Goal: Information Seeking & Learning: Learn about a topic

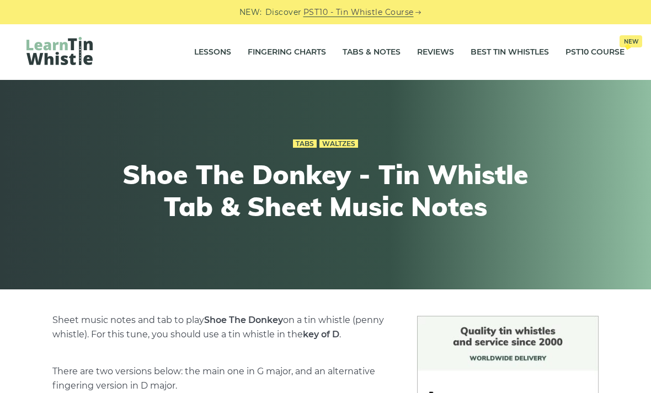
click at [313, 57] on link "Fingering Charts" at bounding box center [287, 53] width 78 height 28
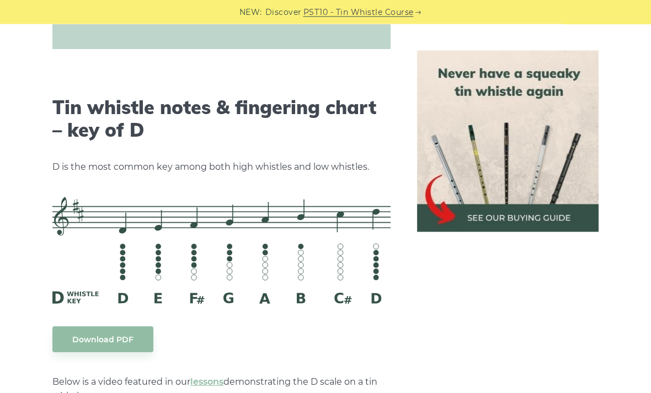
scroll to position [1701, 0]
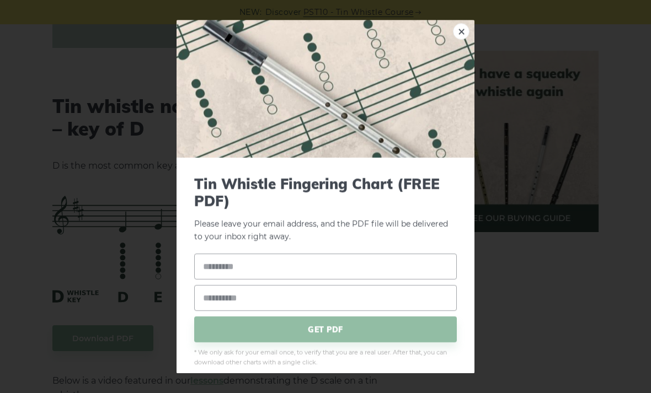
click at [514, 299] on div "× Tin Whistle Fingering Chart (FREE PDF) Please leave your email address, and t…" at bounding box center [325, 196] width 651 height 393
click at [551, 274] on div "× Tin Whistle Fingering Chart (FREE PDF) Please leave your email address, and t…" at bounding box center [325, 196] width 651 height 393
click at [462, 40] on link "×" at bounding box center [461, 31] width 17 height 17
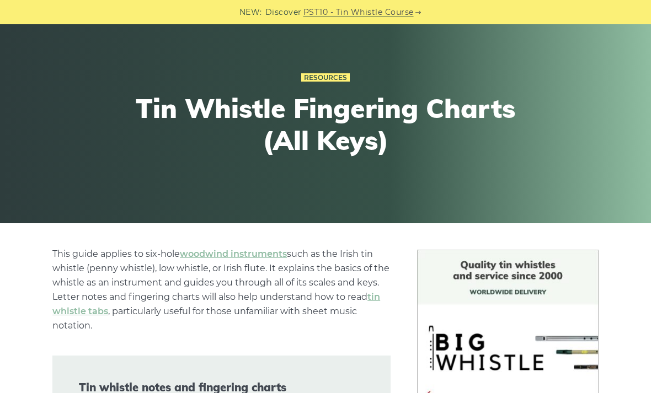
scroll to position [0, 0]
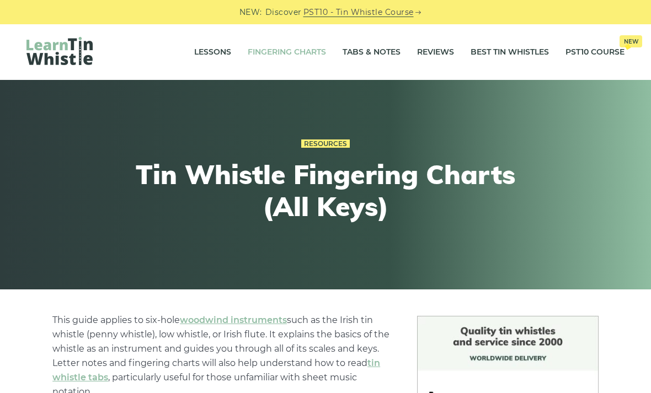
click at [376, 47] on link "Tabs & Notes" at bounding box center [372, 53] width 58 height 28
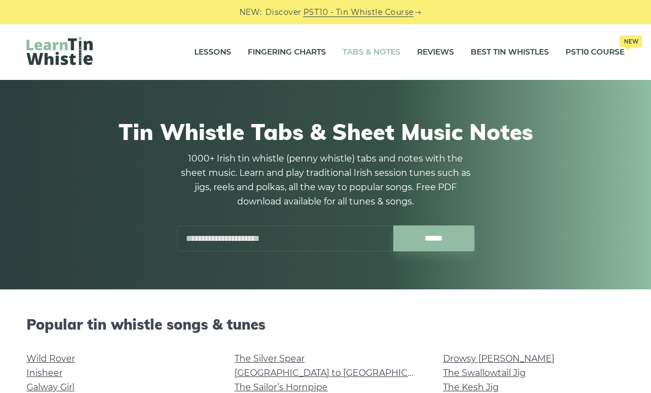
click at [212, 48] on link "Lessons" at bounding box center [212, 53] width 37 height 28
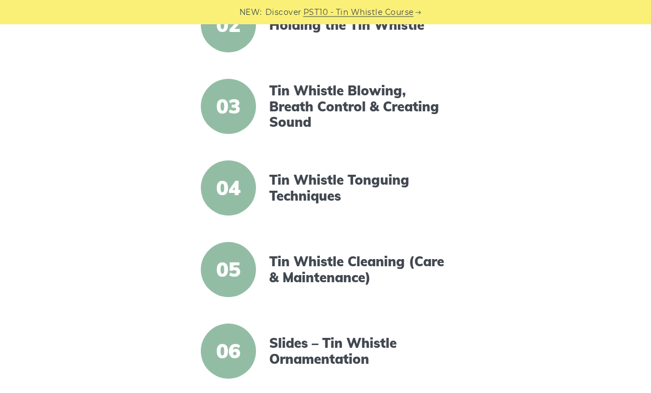
scroll to position [406, 0]
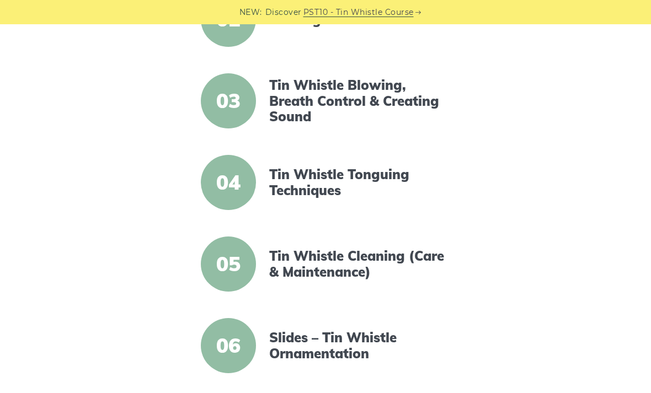
click at [338, 114] on link "Tin Whistle Blowing, Breath Control & Creating Sound" at bounding box center [359, 100] width 181 height 47
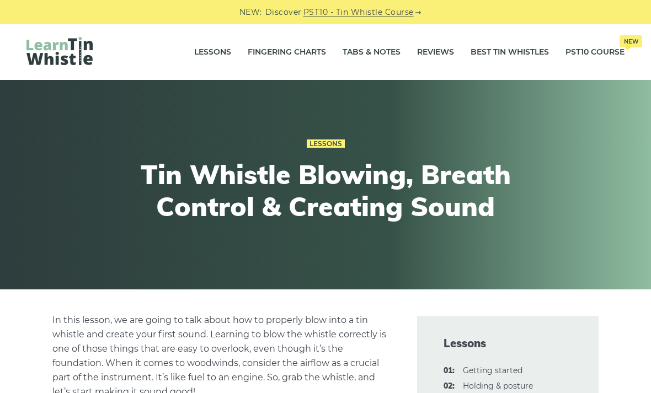
click at [377, 49] on link "Tabs & Notes" at bounding box center [372, 53] width 58 height 28
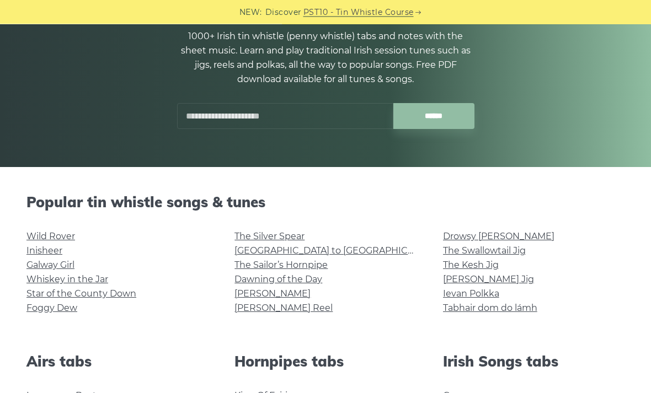
scroll to position [125, 0]
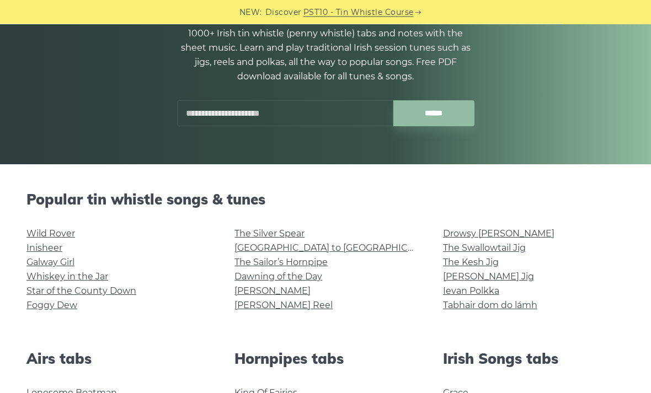
click at [124, 291] on link "Star of the County Down" at bounding box center [81, 291] width 110 height 10
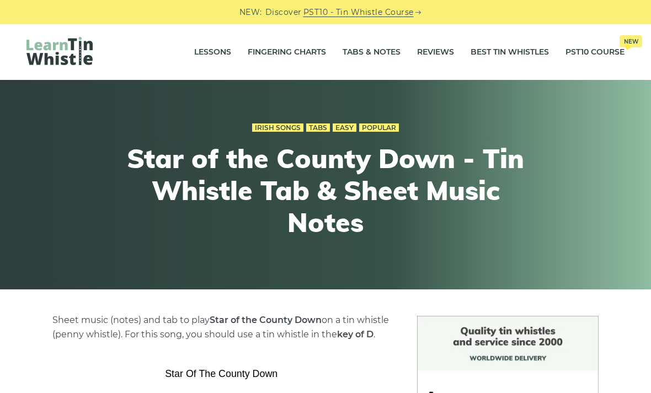
click at [213, 52] on link "Lessons" at bounding box center [212, 53] width 37 height 28
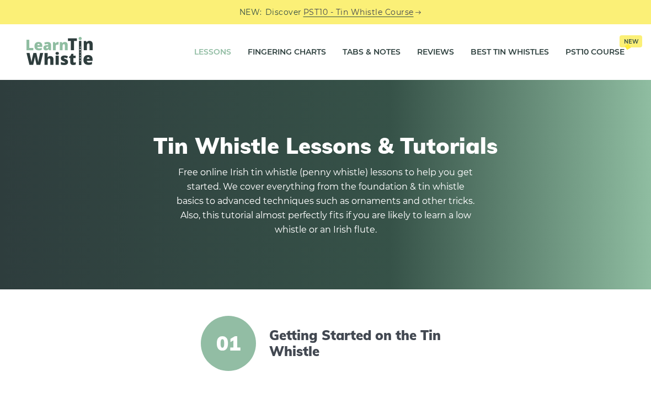
click at [373, 51] on link "Tabs & Notes" at bounding box center [372, 53] width 58 height 28
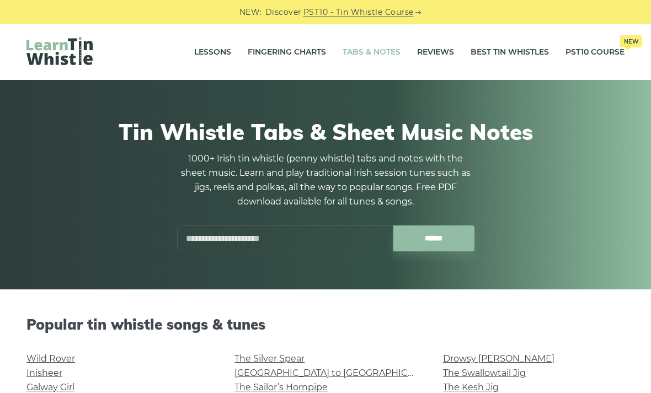
click at [319, 234] on input "text" at bounding box center [285, 239] width 216 height 26
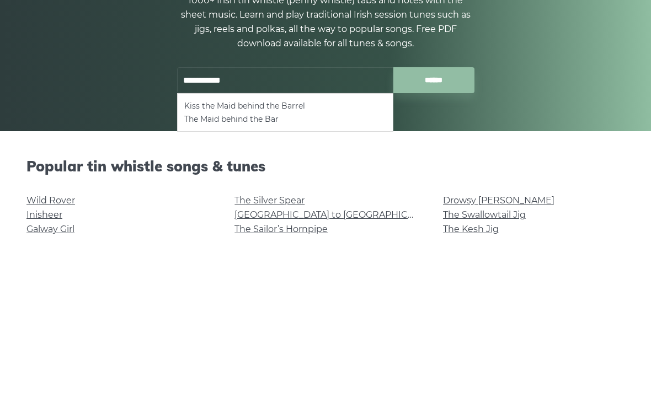
click at [288, 271] on li "The Maid behind the Bar" at bounding box center [285, 277] width 202 height 13
type input "**********"
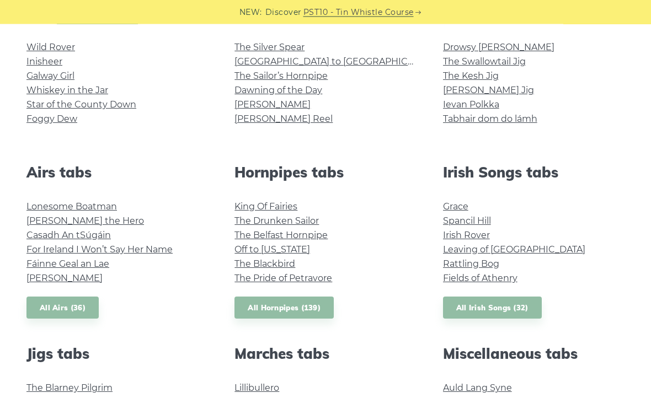
scroll to position [313, 0]
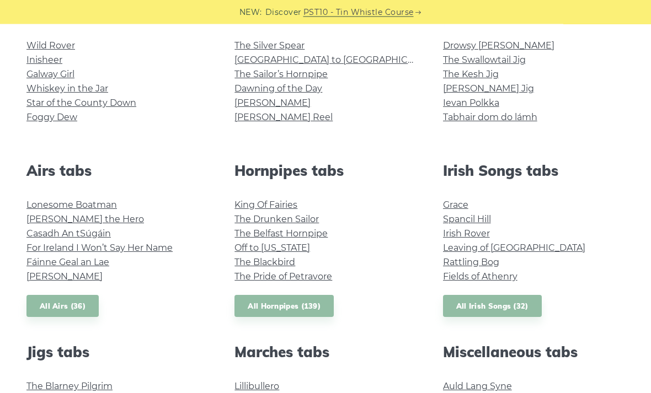
click at [34, 113] on link "Foggy Dew" at bounding box center [51, 118] width 51 height 10
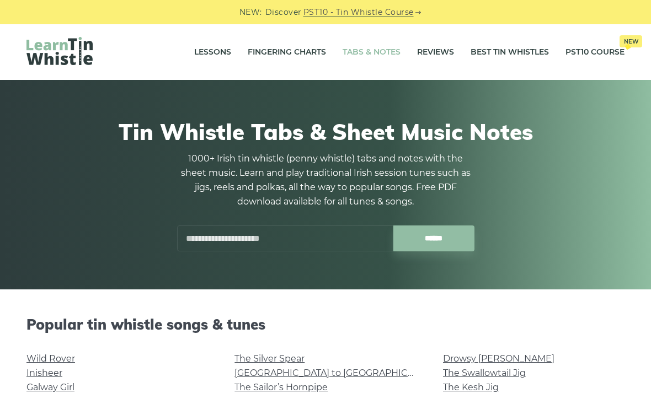
scroll to position [349, 0]
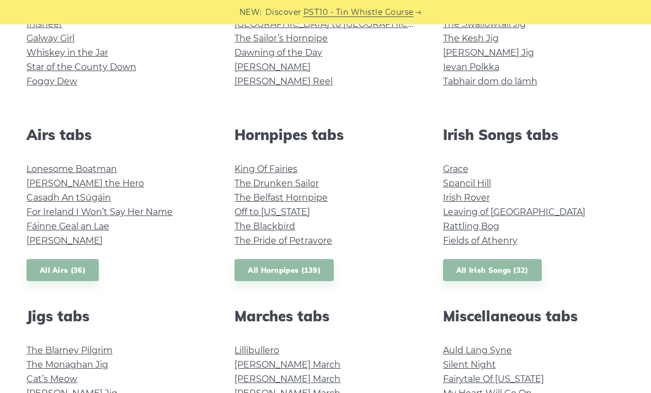
click at [497, 223] on link "Rattling Bog" at bounding box center [471, 226] width 56 height 10
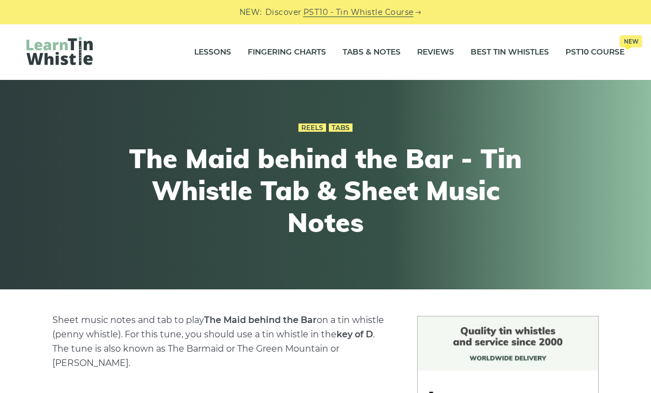
click at [377, 50] on link "Tabs & Notes" at bounding box center [372, 53] width 58 height 28
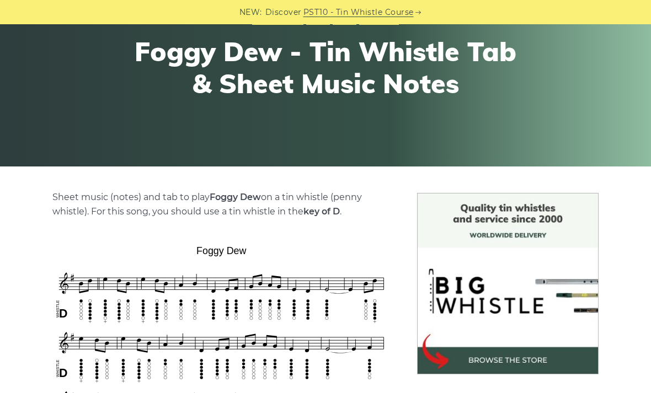
scroll to position [109, 0]
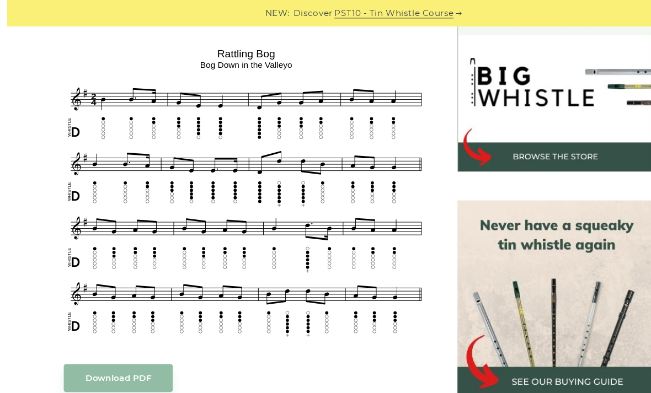
scroll to position [342, 0]
